Goal: Task Accomplishment & Management: Use online tool/utility

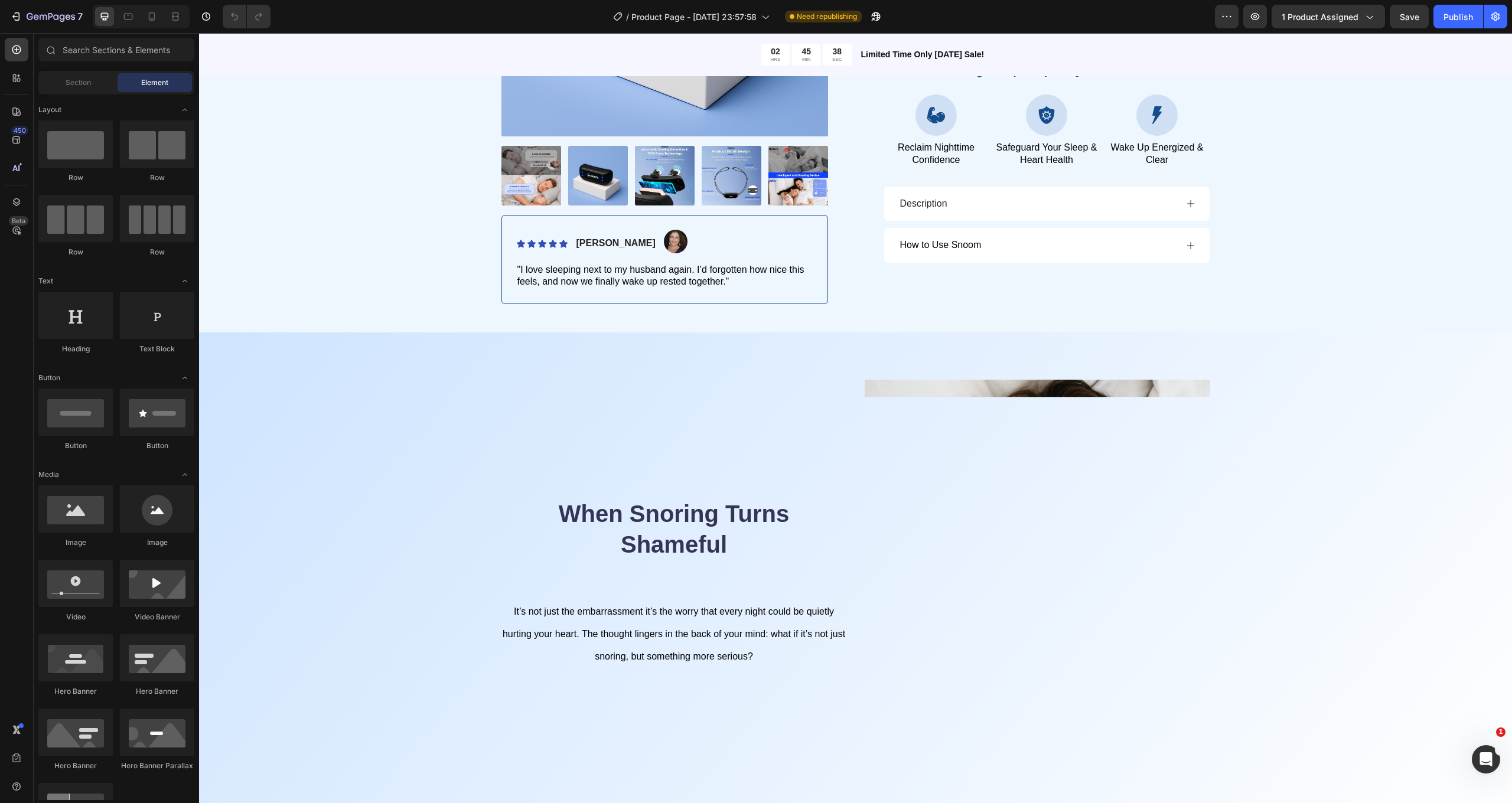
scroll to position [338, 0]
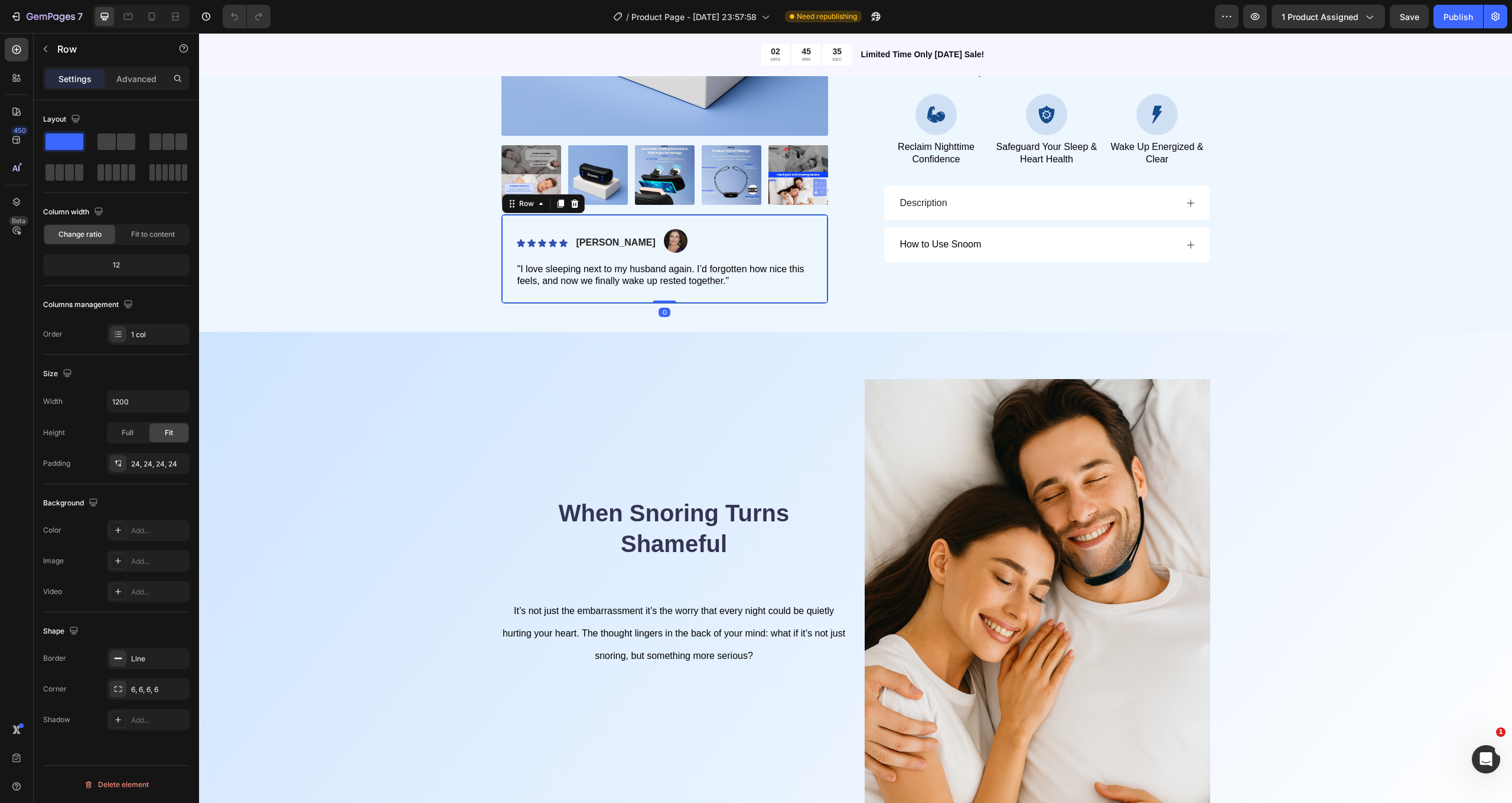
click at [800, 223] on div "Icon Icon Icon Icon Icon Icon List [PERSON_NAME] Text Block Image Row "I love s…" at bounding box center [665, 260] width 326 height 90
click at [150, 78] on p "Advanced" at bounding box center [136, 78] width 40 height 13
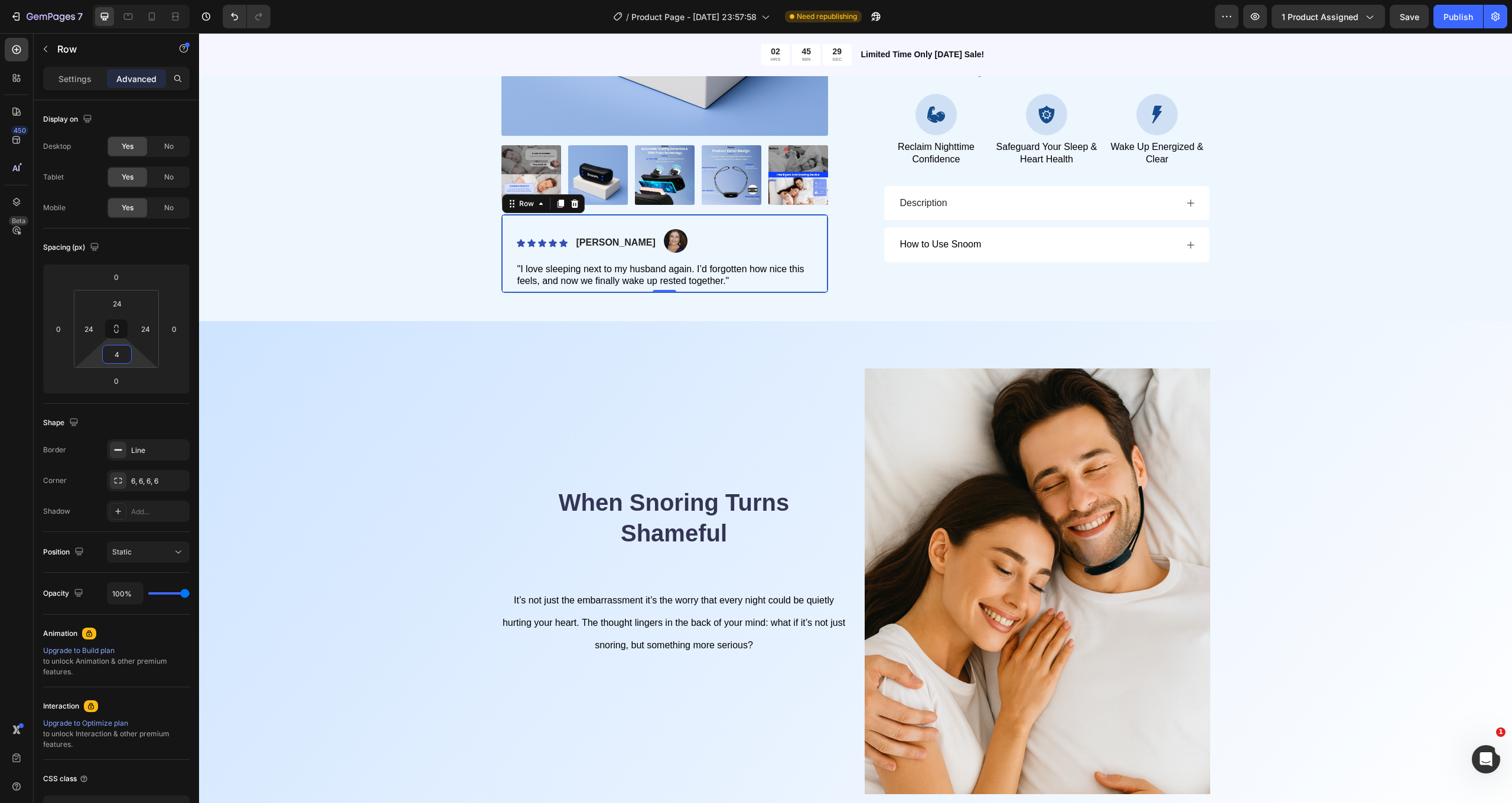
type input "2"
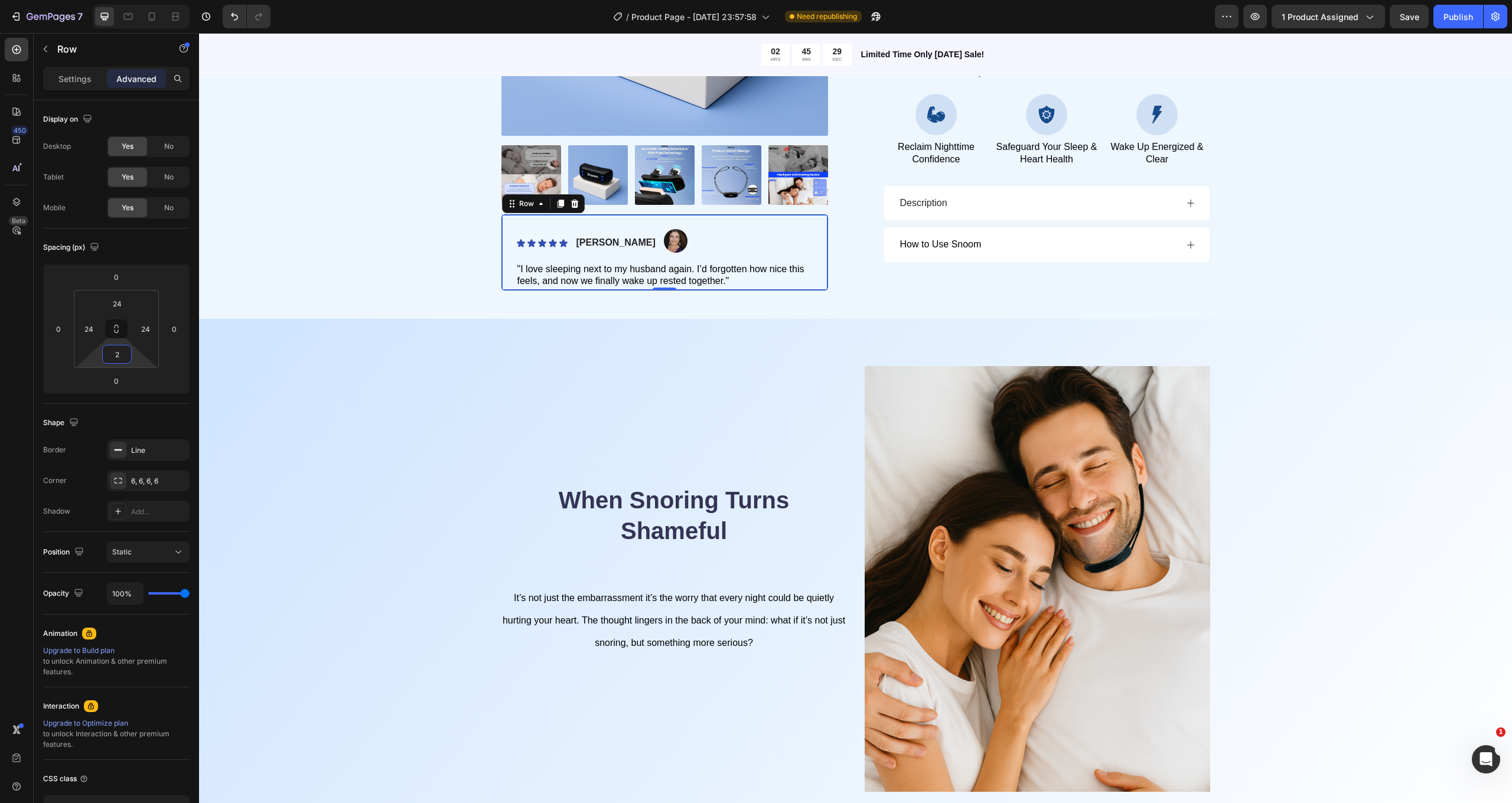
drag, startPoint x: 134, startPoint y: 361, endPoint x: 139, endPoint y: 367, distance: 7.8
click at [139, 0] on html "7 / Product Page - [DATE] 23:57:58 Need republishing Preview 1 product assigned…" at bounding box center [756, 0] width 1512 height 0
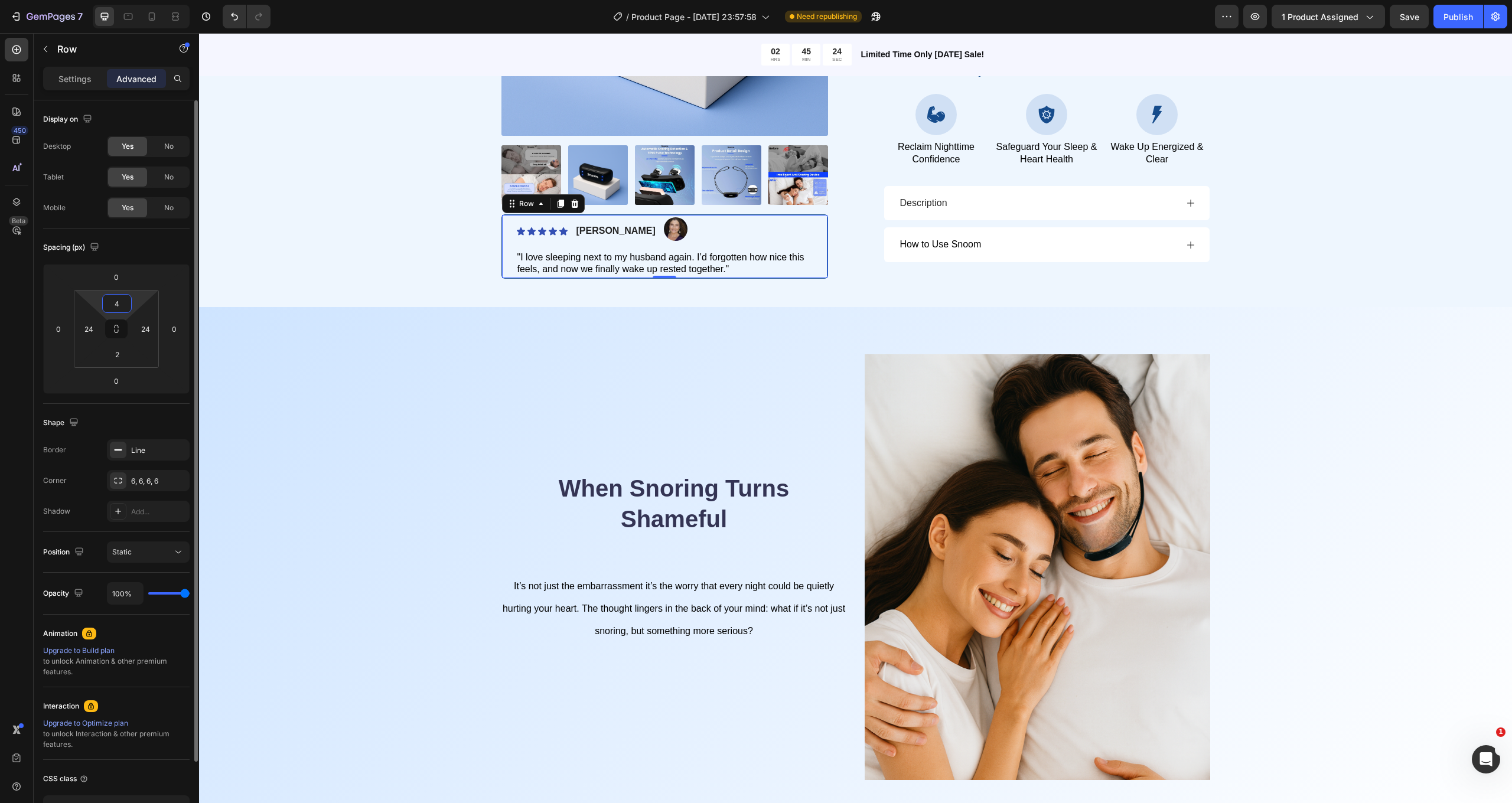
type input "6"
click at [135, 0] on html "7 / Product Page - [DATE] 23:57:58 Need republishing Preview 1 product assigned…" at bounding box center [756, 0] width 1512 height 0
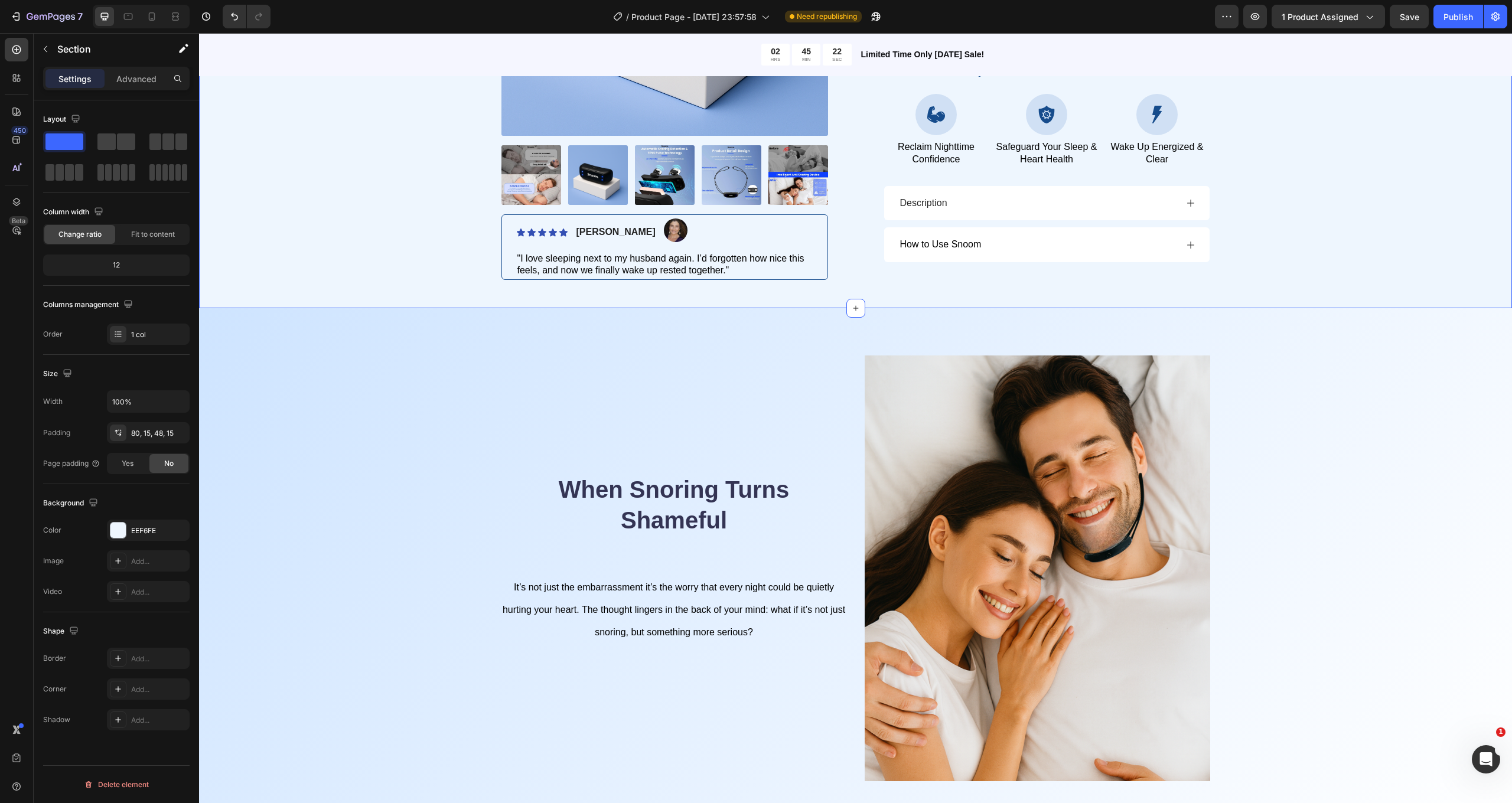
click at [805, 291] on div "Product Images Icon Icon Icon Icon Icon Icon List [PERSON_NAME] Text Block Imag…" at bounding box center [855, 35] width 1313 height 547
click at [132, 90] on div "Settings Advanced" at bounding box center [116, 78] width 146 height 23
click at [132, 79] on p "Advanced" at bounding box center [136, 78] width 40 height 13
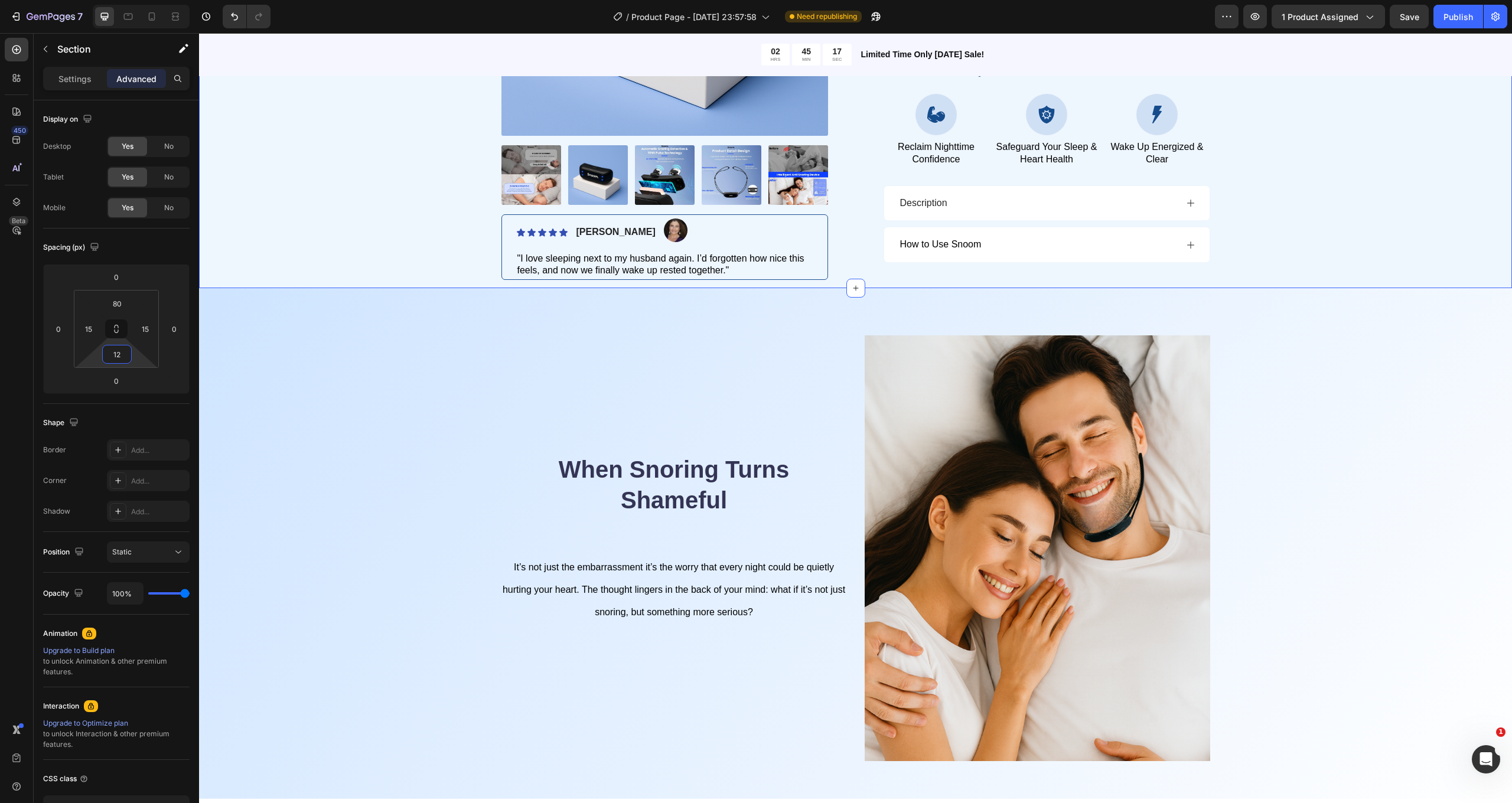
type input "10"
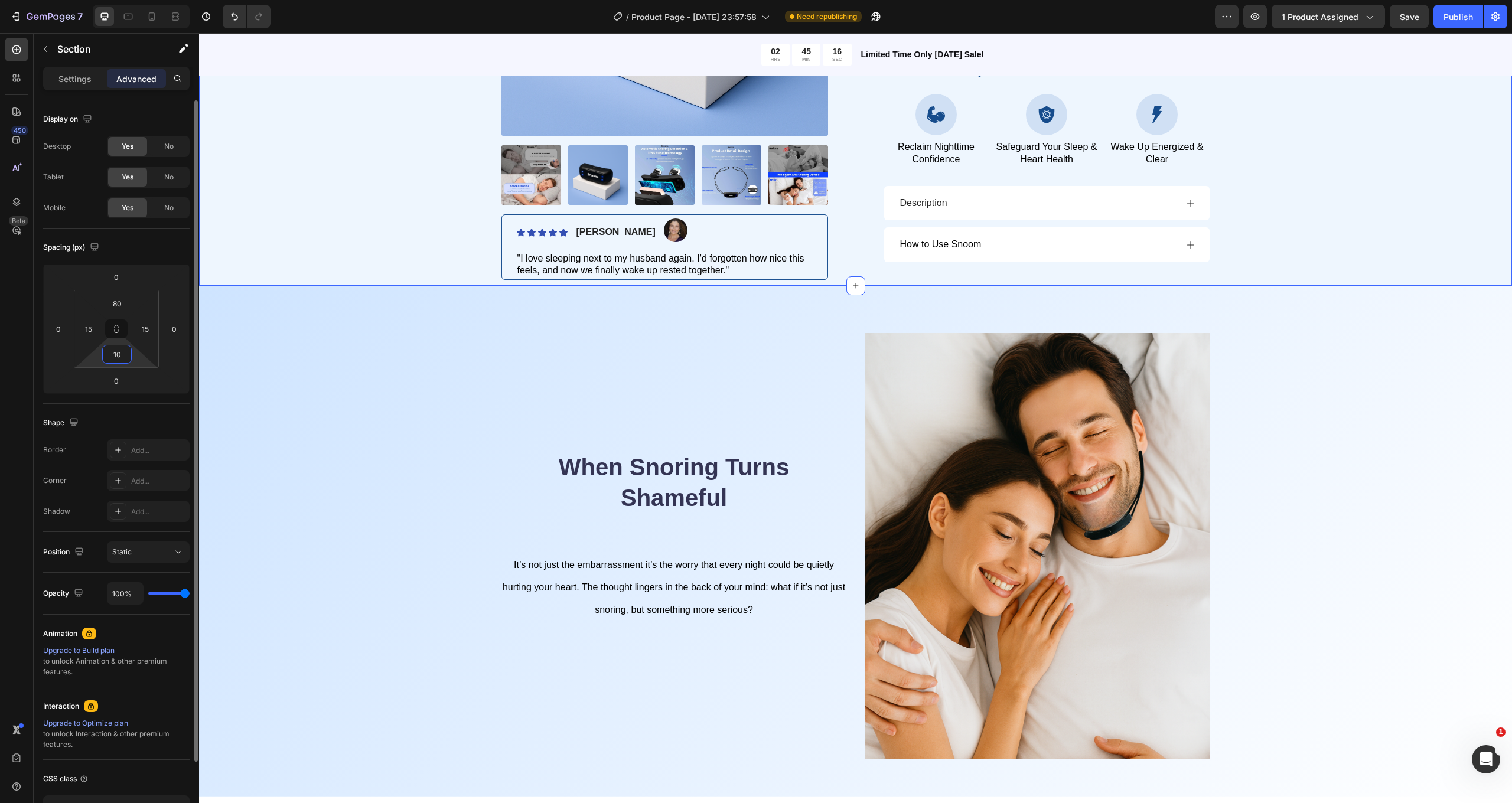
drag, startPoint x: 134, startPoint y: 356, endPoint x: 131, endPoint y: 366, distance: 10.4
click at [130, 0] on html "7 / Product Page - [DATE] 23:57:58 Need republishing Preview 1 product assigned…" at bounding box center [756, 0] width 1512 height 0
click at [324, 201] on div "Product Images Icon Icon Icon Icon Icon Icon List [PERSON_NAME] Text Block Imag…" at bounding box center [856, 44] width 1296 height 472
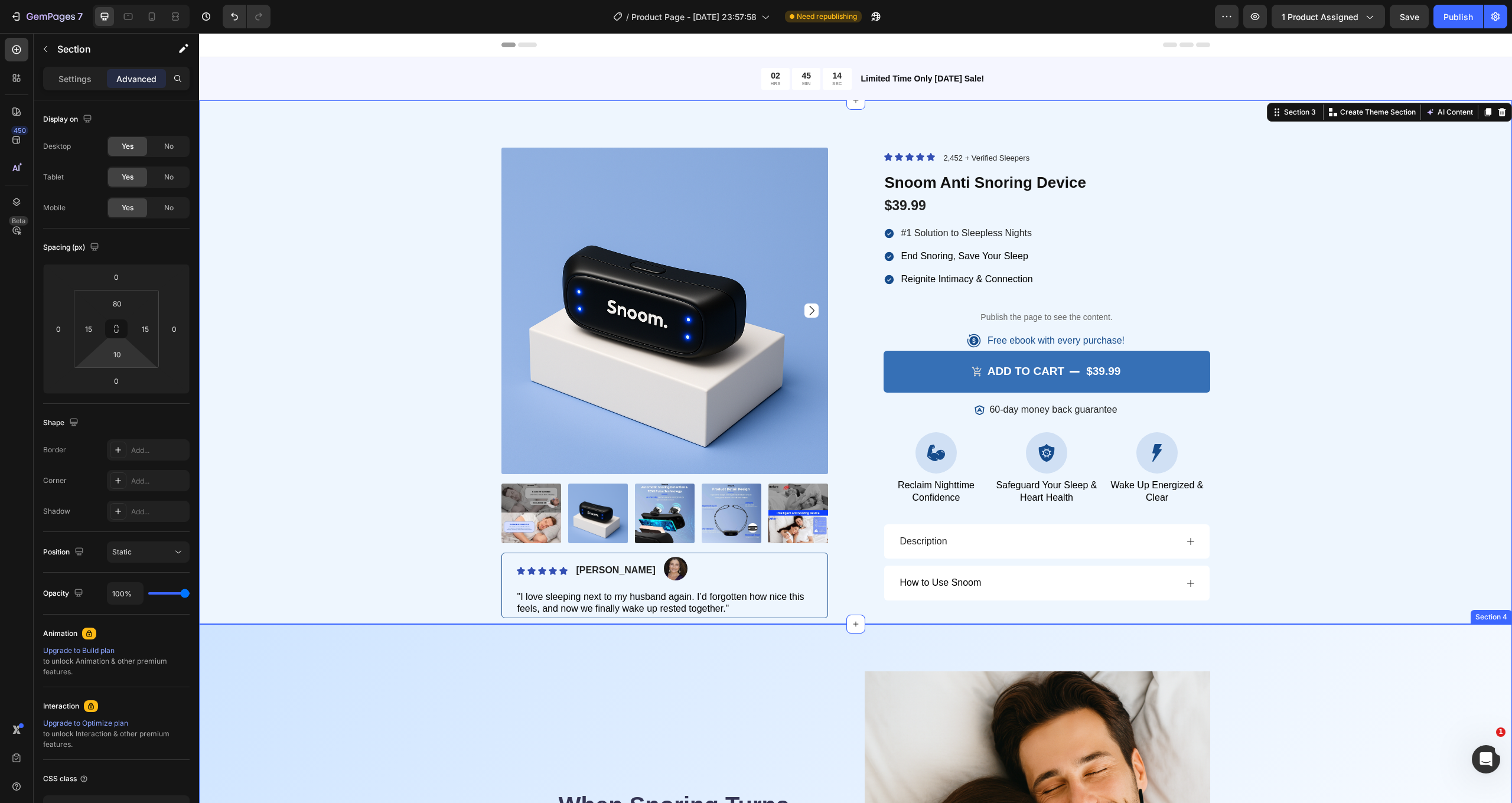
scroll to position [0, 0]
click at [1416, 26] on button "Save" at bounding box center [1409, 17] width 39 height 23
